Goal: Task Accomplishment & Management: Manage account settings

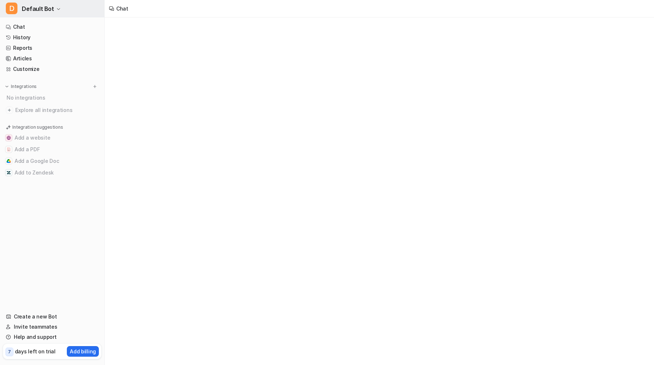
click at [51, 4] on span "Default Bot" at bounding box center [38, 9] width 32 height 10
type textarea "**********"
click at [82, 8] on button "D Default Bot" at bounding box center [52, 8] width 104 height 17
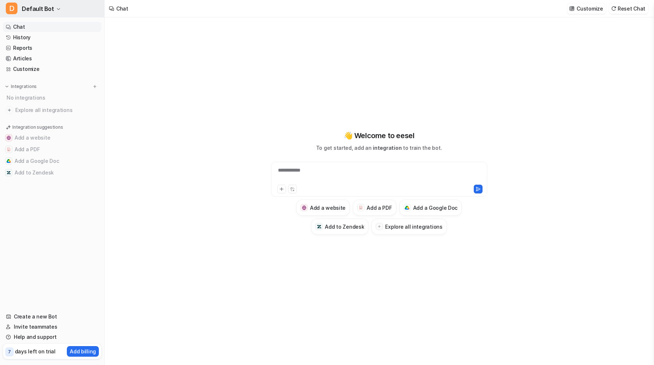
click at [83, 12] on button "D Default Bot" at bounding box center [52, 8] width 104 height 17
click at [60, 56] on link "Settings" at bounding box center [58, 55] width 100 height 12
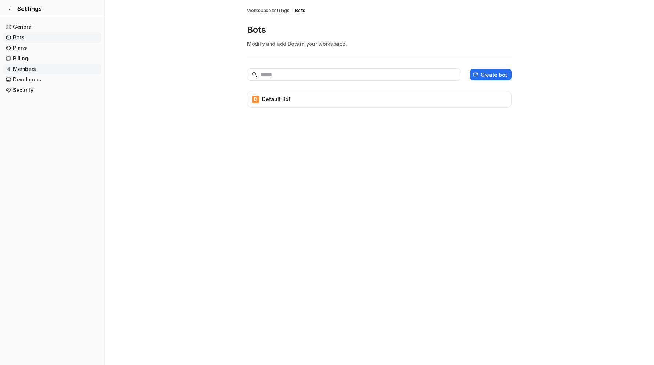
click at [48, 67] on link "Members" at bounding box center [52, 69] width 99 height 10
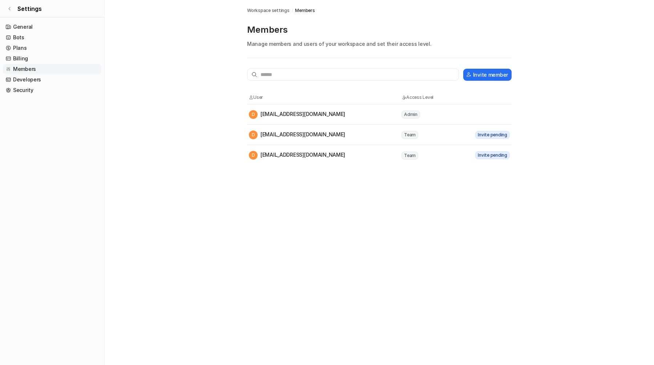
click at [280, 136] on div "D [EMAIL_ADDRESS][DOMAIN_NAME]" at bounding box center [297, 135] width 96 height 9
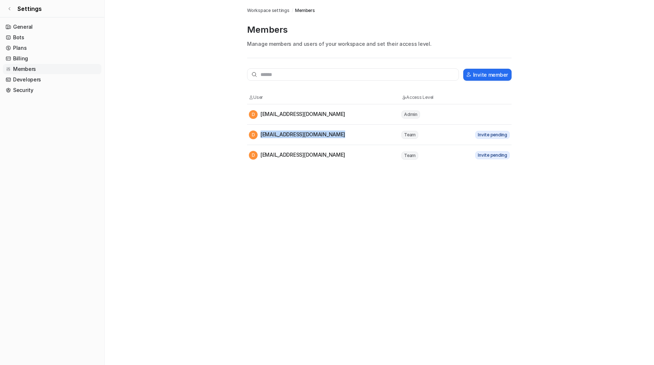
click at [280, 136] on div "D [EMAIL_ADDRESS][DOMAIN_NAME]" at bounding box center [297, 135] width 96 height 9
click at [274, 159] on div "D [EMAIL_ADDRESS][DOMAIN_NAME]" at bounding box center [297, 155] width 96 height 9
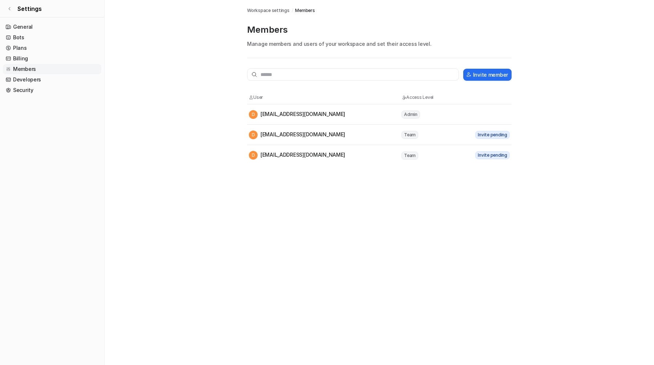
click at [274, 159] on div "D [EMAIL_ADDRESS][DOMAIN_NAME]" at bounding box center [297, 155] width 96 height 9
click at [281, 137] on div "D [EMAIL_ADDRESS][DOMAIN_NAME]" at bounding box center [297, 135] width 96 height 9
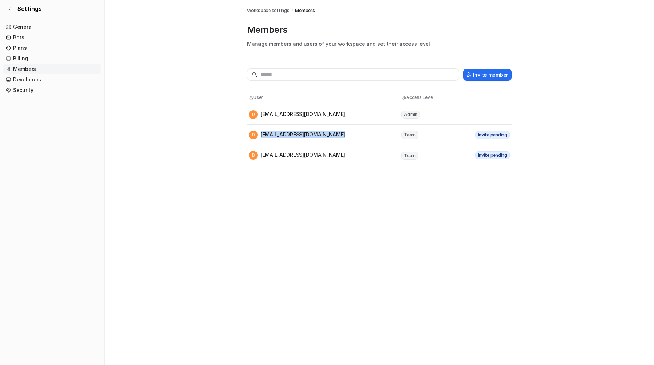
click at [273, 162] on tr "D [EMAIL_ADDRESS][DOMAIN_NAME] Team Invite pending" at bounding box center [379, 155] width 265 height 20
click at [76, 9] on link "Settings" at bounding box center [52, 8] width 104 height 17
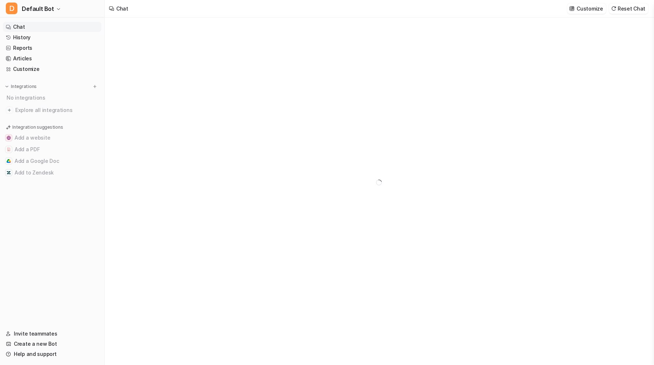
type textarea "**********"
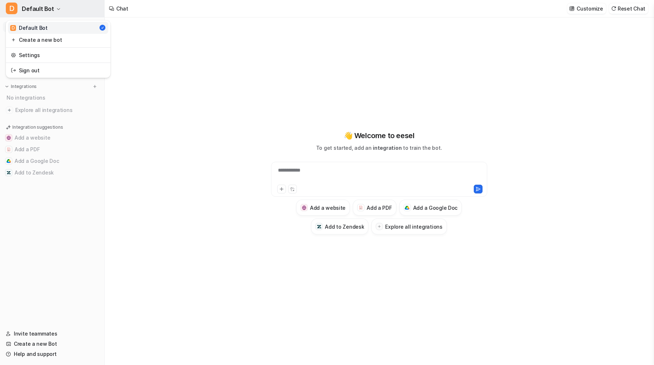
click at [75, 9] on button "D Default Bot" at bounding box center [52, 8] width 104 height 17
click at [59, 14] on button "D Default Bot" at bounding box center [52, 8] width 104 height 17
click at [45, 53] on link "Settings" at bounding box center [58, 55] width 100 height 12
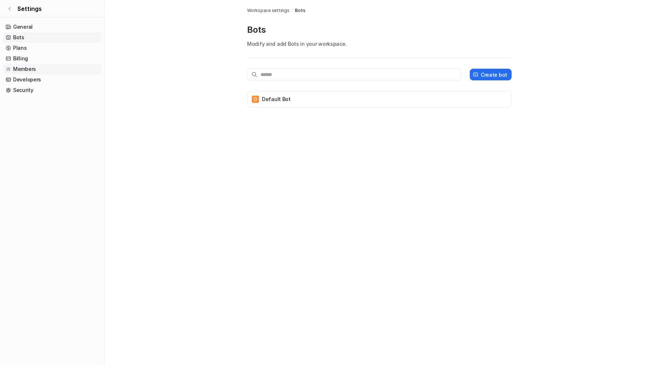
click at [51, 69] on link "Members" at bounding box center [52, 69] width 99 height 10
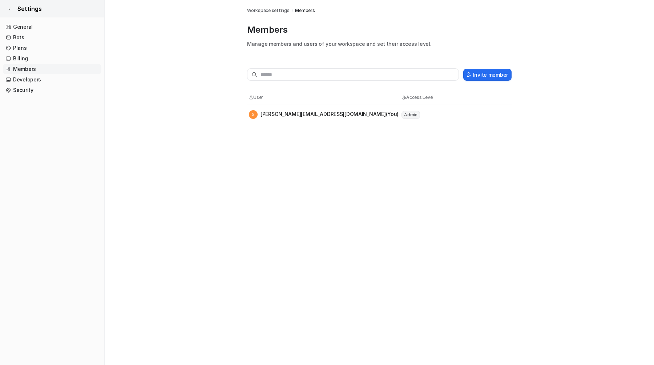
click at [37, 9] on span "Settings" at bounding box center [29, 8] width 24 height 9
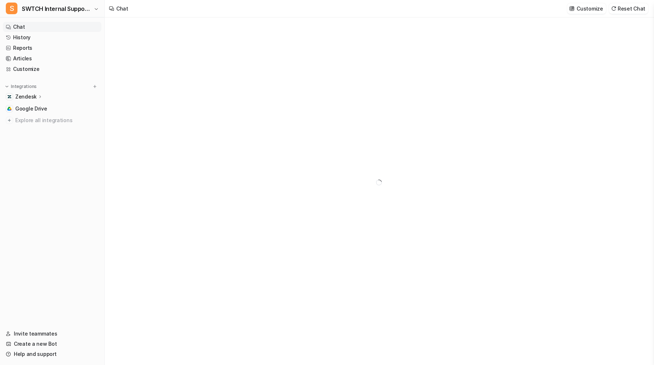
type textarea "**********"
